Goal: Information Seeking & Learning: Learn about a topic

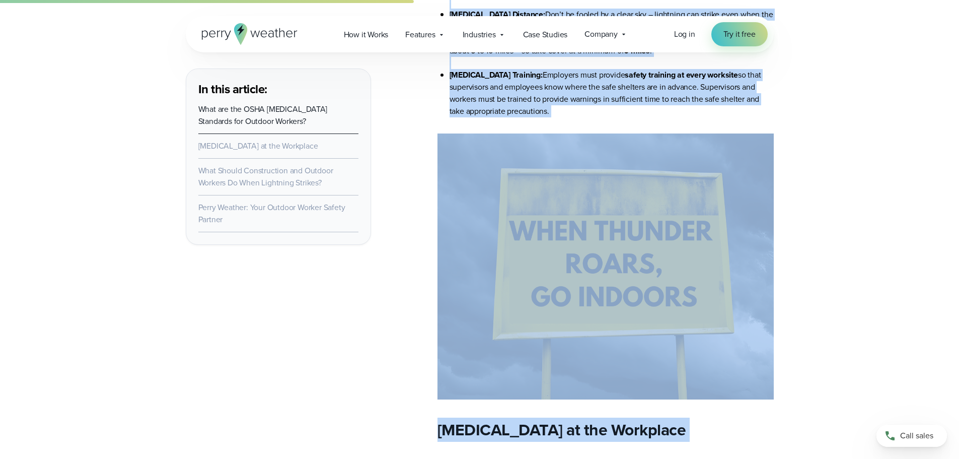
scroll to position [1949, 0]
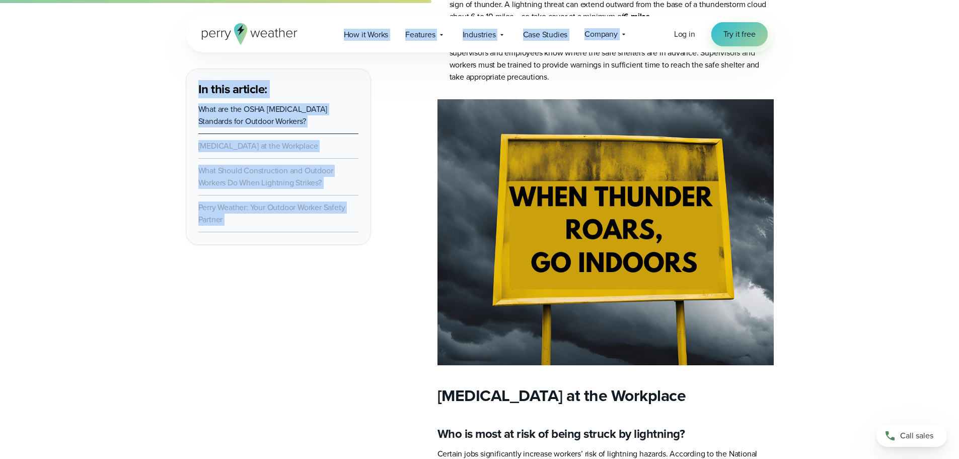
drag, startPoint x: 439, startPoint y: 118, endPoint x: 756, endPoint y: 45, distance: 325.4
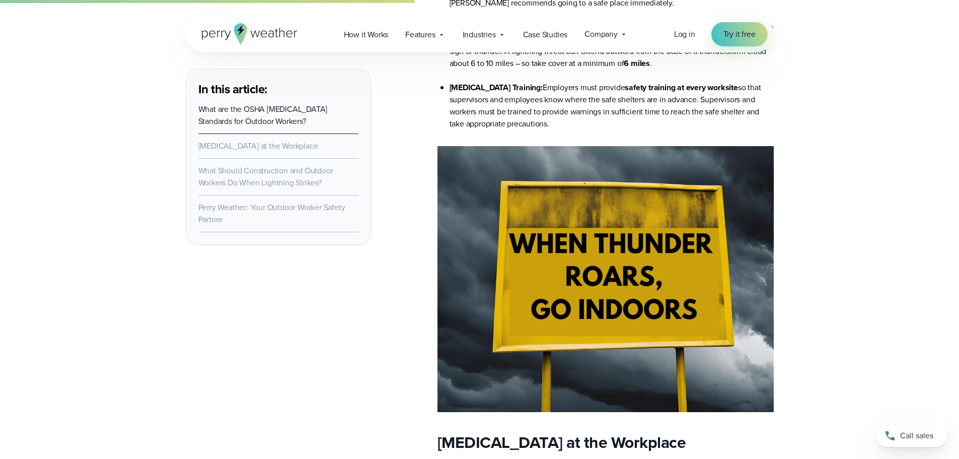
scroll to position [1907, 0]
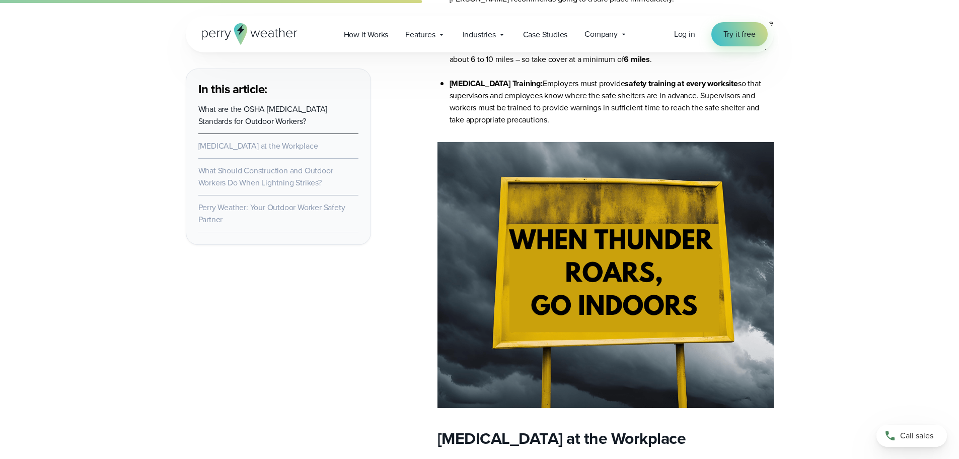
drag, startPoint x: 438, startPoint y: 162, endPoint x: 781, endPoint y: 123, distance: 345.5
copy article "Employer Responsibilities Under the General Duty Clause of the Occupational Saf…"
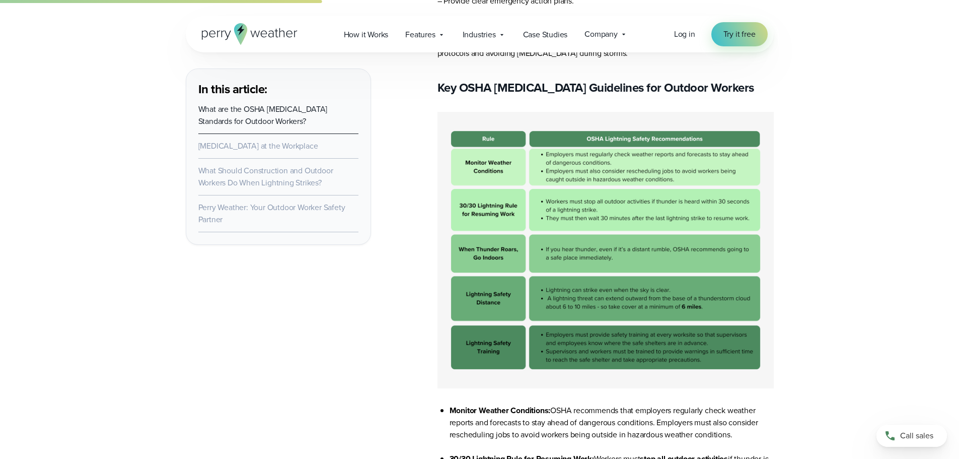
scroll to position [1353, 0]
